Goal: Navigation & Orientation: Find specific page/section

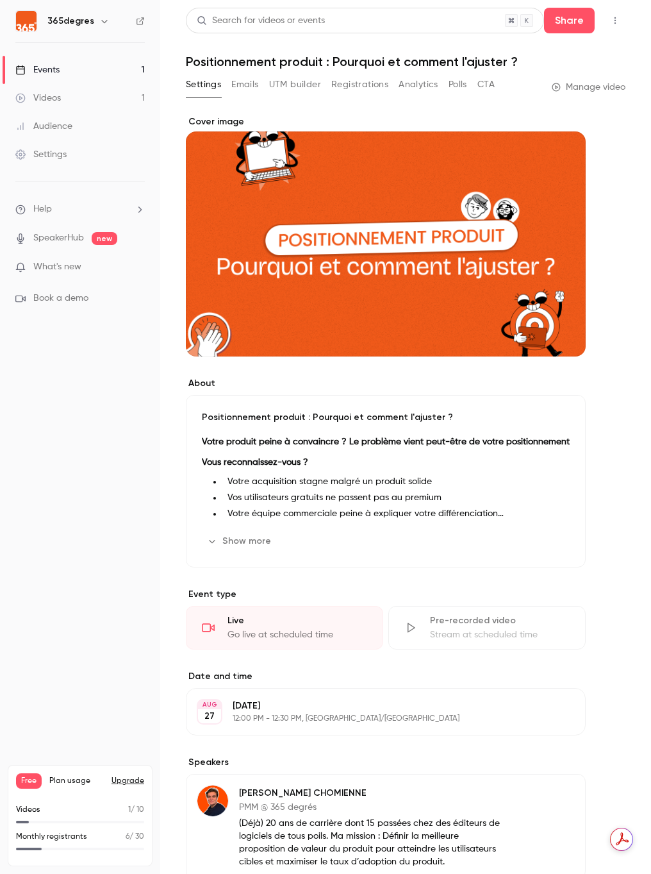
click at [37, 98] on div "Videos" at bounding box center [38, 98] width 46 height 13
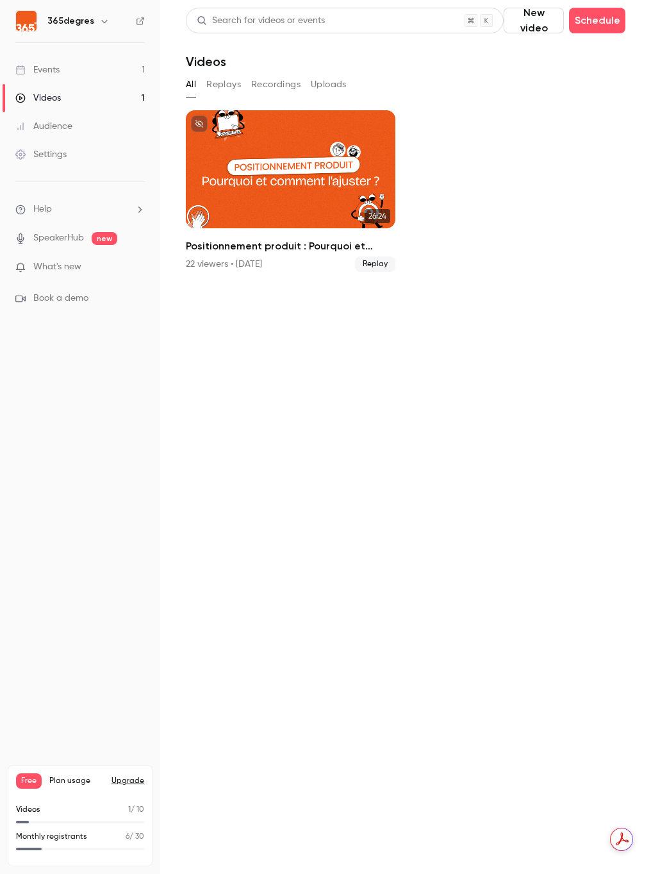
click at [45, 66] on div "Events" at bounding box center [37, 69] width 44 height 13
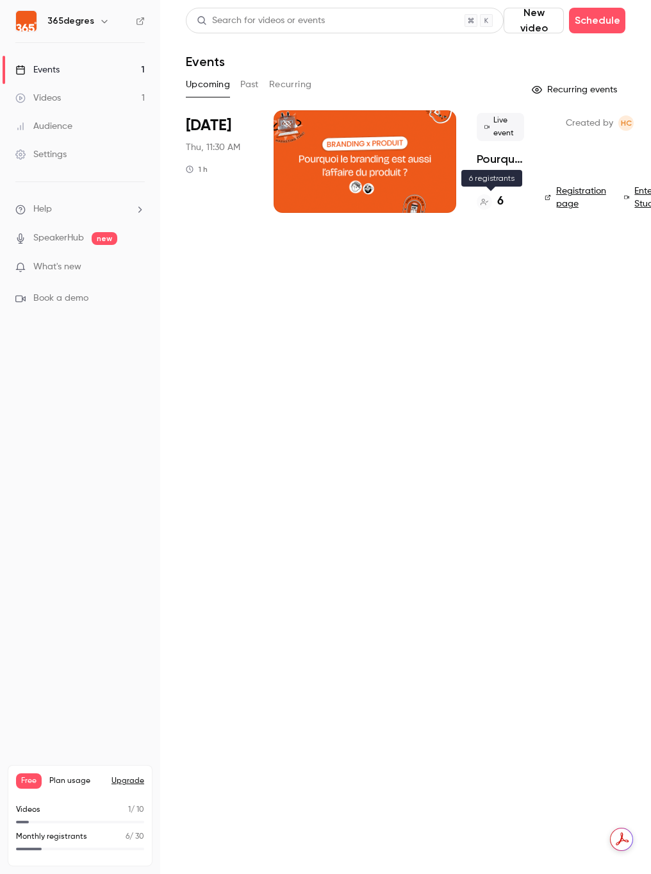
click at [499, 203] on h4 "6" at bounding box center [500, 201] width 6 height 17
